Goal: Information Seeking & Learning: Learn about a topic

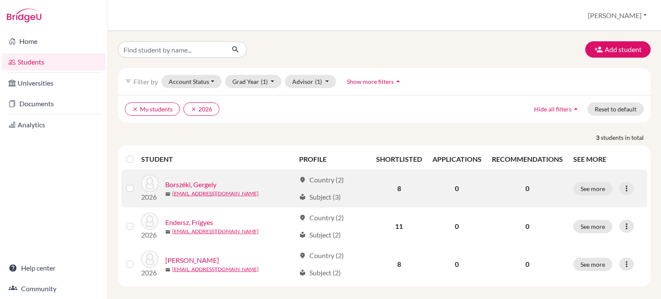
click at [195, 183] on link "Borszéki, Gergely" at bounding box center [190, 184] width 51 height 10
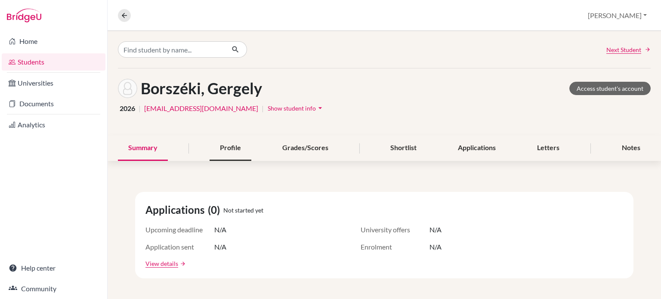
click at [239, 146] on div "Profile" at bounding box center [230, 147] width 42 height 25
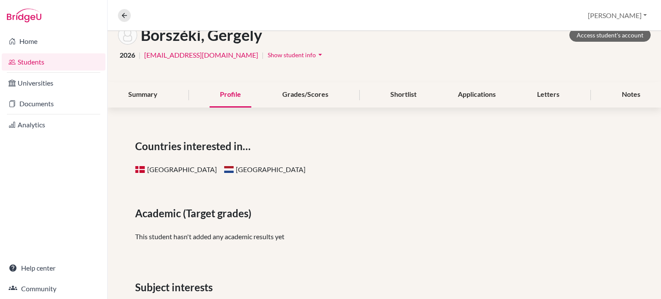
scroll to position [55, 0]
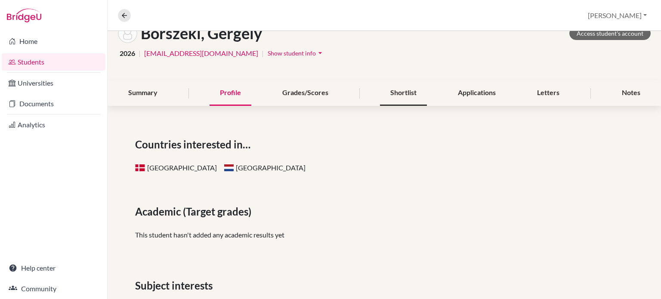
click at [397, 91] on div "Shortlist" at bounding box center [403, 92] width 47 height 25
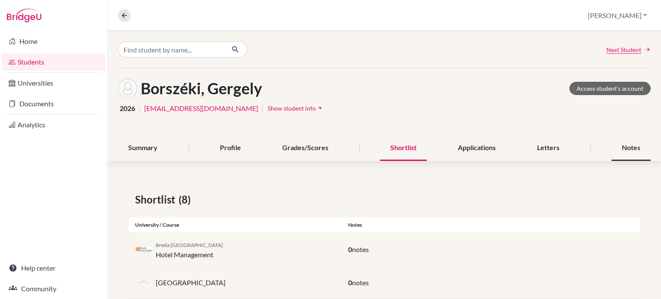
click at [624, 141] on div "Notes" at bounding box center [630, 147] width 39 height 25
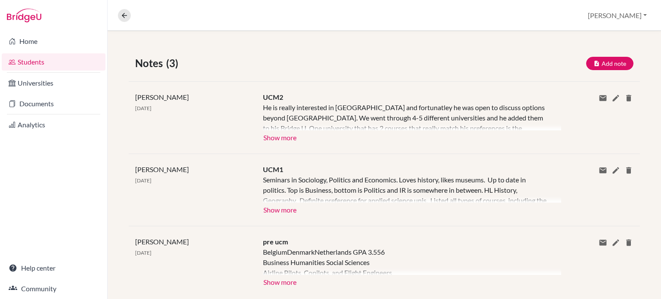
scroll to position [155, 0]
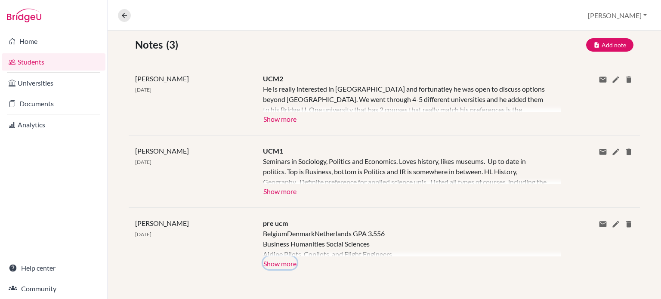
click at [269, 263] on button "Show more" at bounding box center [280, 262] width 34 height 13
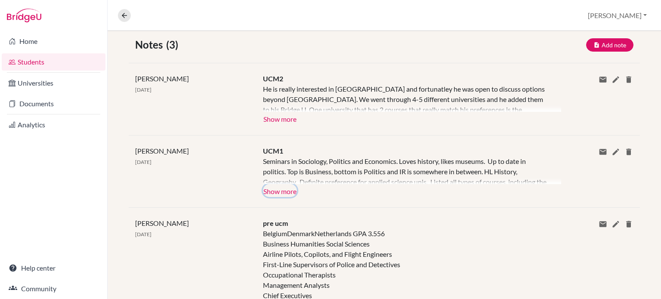
click at [278, 188] on button "Show more" at bounding box center [280, 190] width 34 height 13
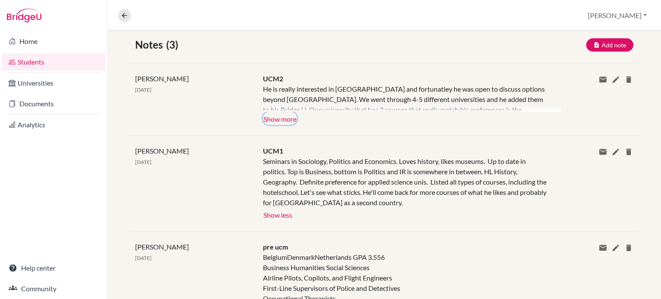
click at [280, 120] on button "Show more" at bounding box center [280, 118] width 34 height 13
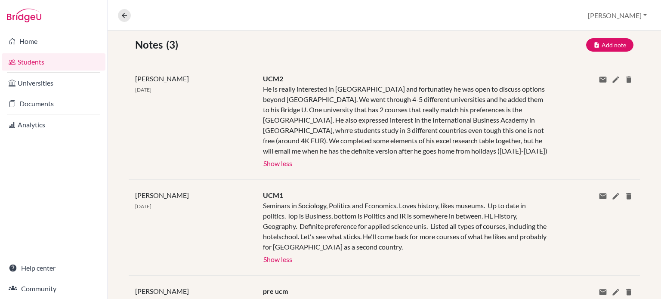
drag, startPoint x: 303, startPoint y: 95, endPoint x: 275, endPoint y: 99, distance: 27.9
click at [275, 99] on div "He is really interested in [GEOGRAPHIC_DATA] and fortunatley he was open to dis…" at bounding box center [405, 120] width 285 height 72
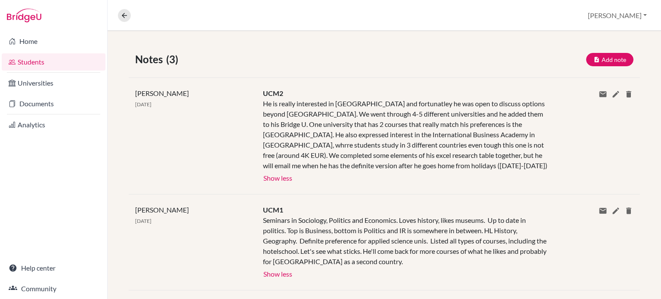
scroll to position [139, 0]
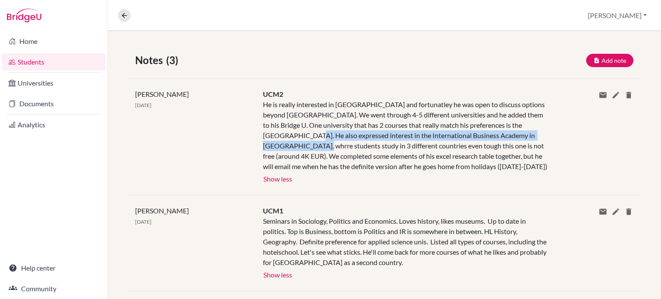
drag, startPoint x: 320, startPoint y: 134, endPoint x: 330, endPoint y: 140, distance: 11.6
click at [330, 140] on div "He is really interested in [GEOGRAPHIC_DATA] and fortunatley he was open to dis…" at bounding box center [405, 135] width 285 height 72
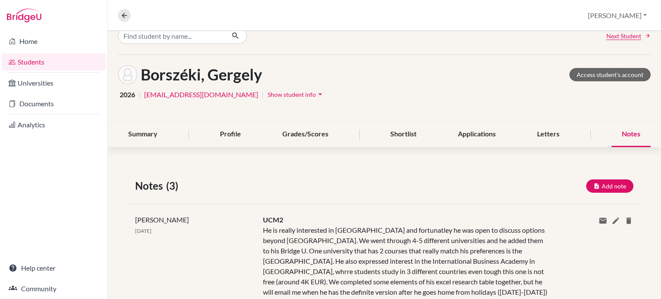
scroll to position [0, 0]
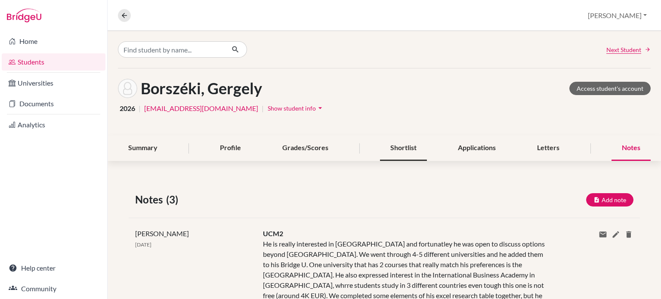
click at [415, 148] on div "Shortlist" at bounding box center [403, 147] width 47 height 25
